Goal: Find specific page/section: Find specific page/section

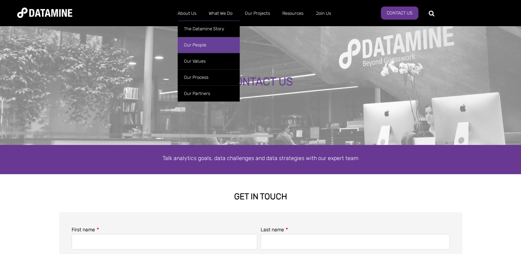
click at [198, 43] on link "Our People" at bounding box center [209, 45] width 62 height 16
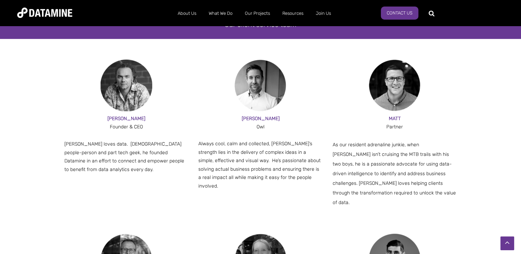
scroll to position [413, 0]
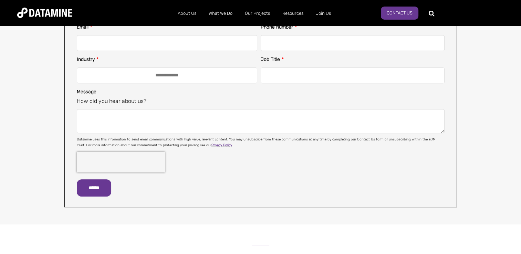
scroll to position [413, 0]
